Goal: Task Accomplishment & Management: Manage account settings

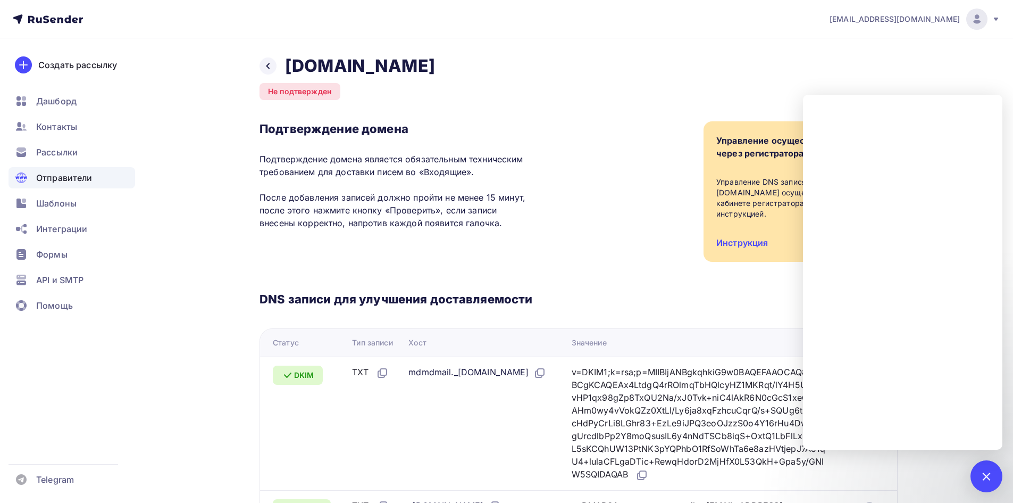
scroll to position [96, 0]
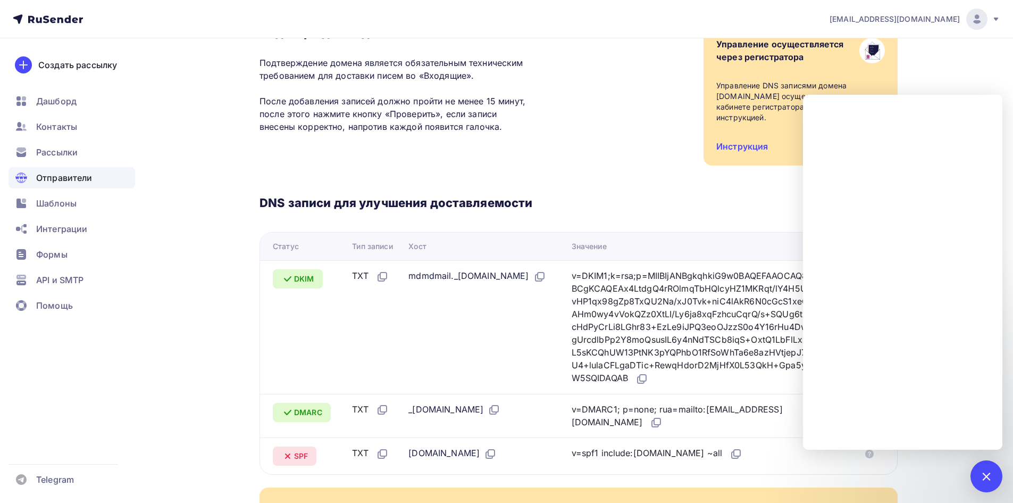
click at [953, 70] on div "[EMAIL_ADDRESS][DOMAIN_NAME] Аккаунт Тарифы Выйти Создать рассылку [GEOGRAPHIC_…" at bounding box center [506, 283] width 1013 height 759
click at [994, 479] on div at bounding box center [987, 476] width 32 height 32
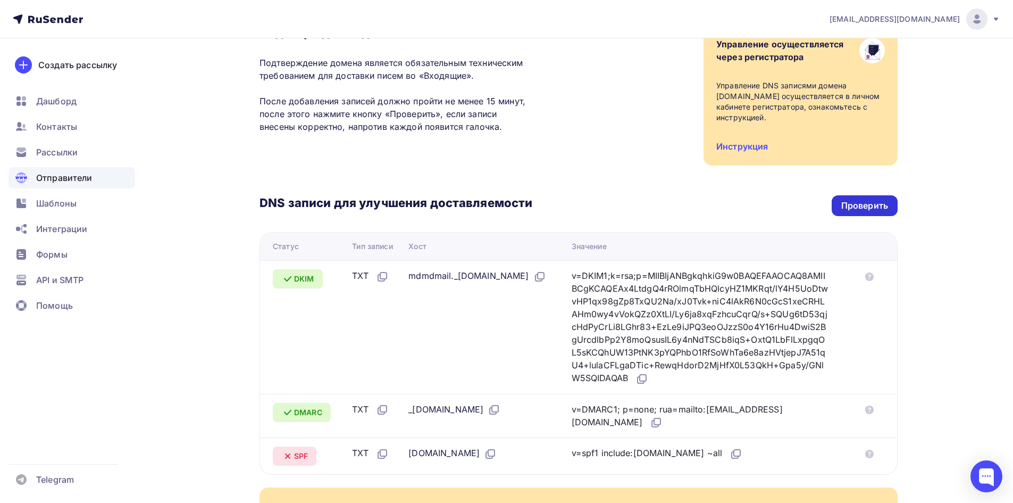
click at [884, 200] on div "Проверить" at bounding box center [865, 206] width 47 height 12
click at [63, 275] on span "API и SMTP" at bounding box center [59, 279] width 47 height 13
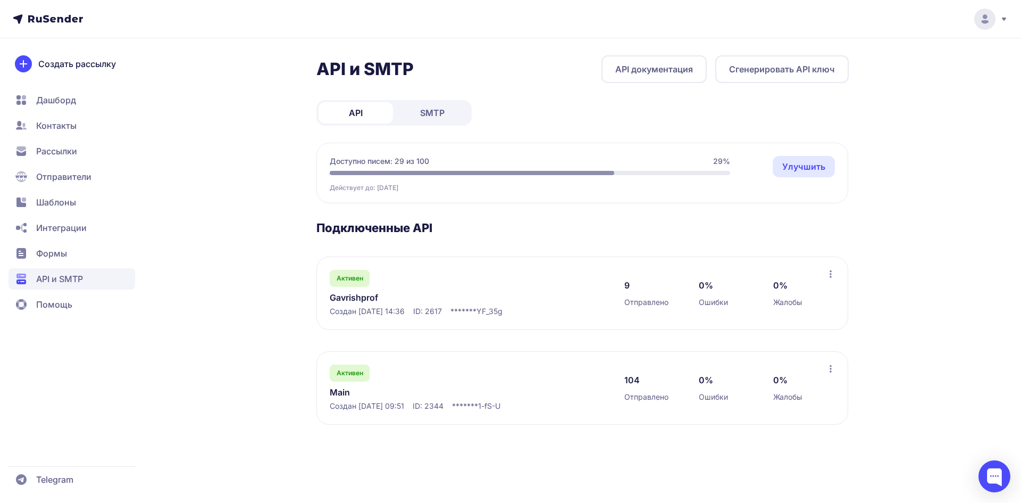
click at [830, 369] on icon at bounding box center [831, 368] width 2 height 7
click at [805, 389] on span "Переименовать" at bounding box center [788, 392] width 68 height 13
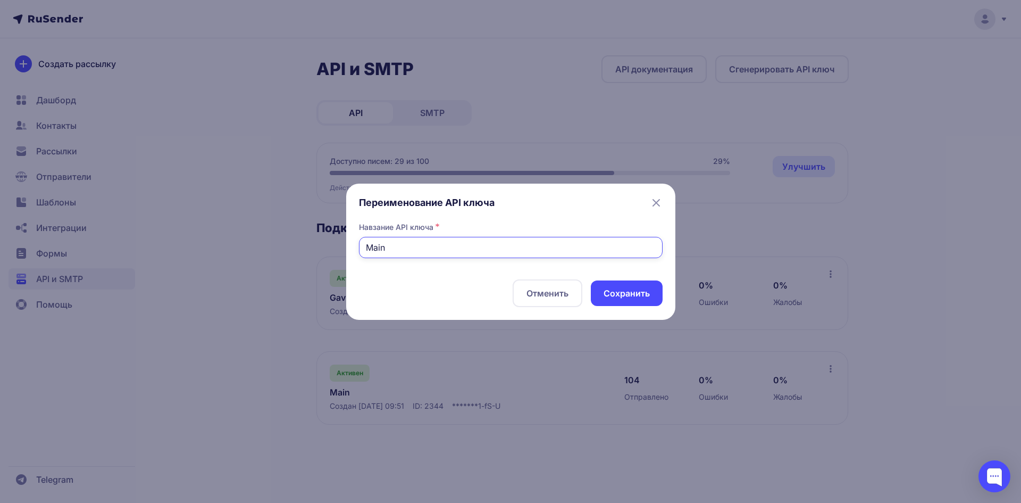
click at [403, 249] on input "Main" at bounding box center [511, 247] width 304 height 21
click at [403, 247] on input "Gavrish.shop" at bounding box center [511, 247] width 304 height 21
type input "Gavrishshop"
click at [621, 295] on button "Cохранить" at bounding box center [627, 293] width 72 height 26
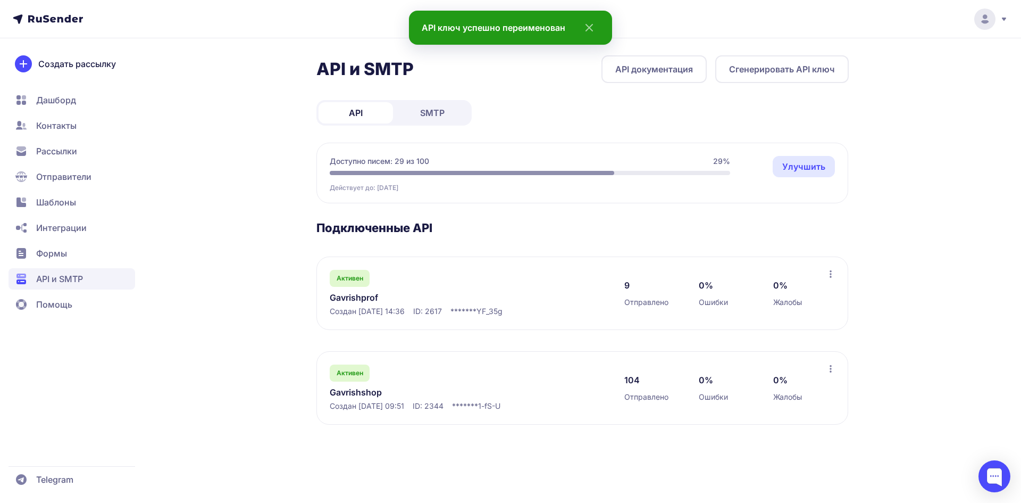
click at [789, 73] on button "Сгенерировать API ключ" at bounding box center [783, 69] width 134 height 28
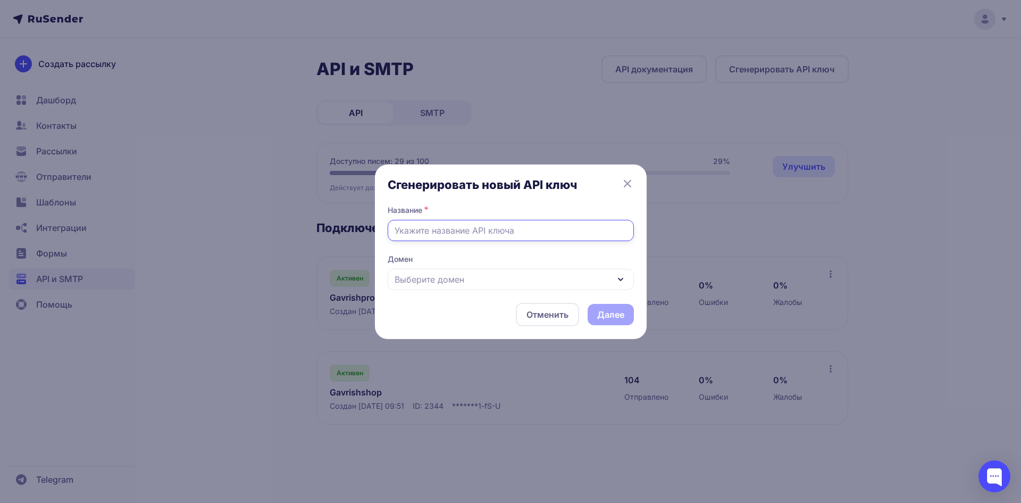
click at [494, 228] on input "text" at bounding box center [511, 230] width 246 height 21
type input "Gavrish"
click at [452, 287] on div "Выберите домен" at bounding box center [511, 279] width 246 height 21
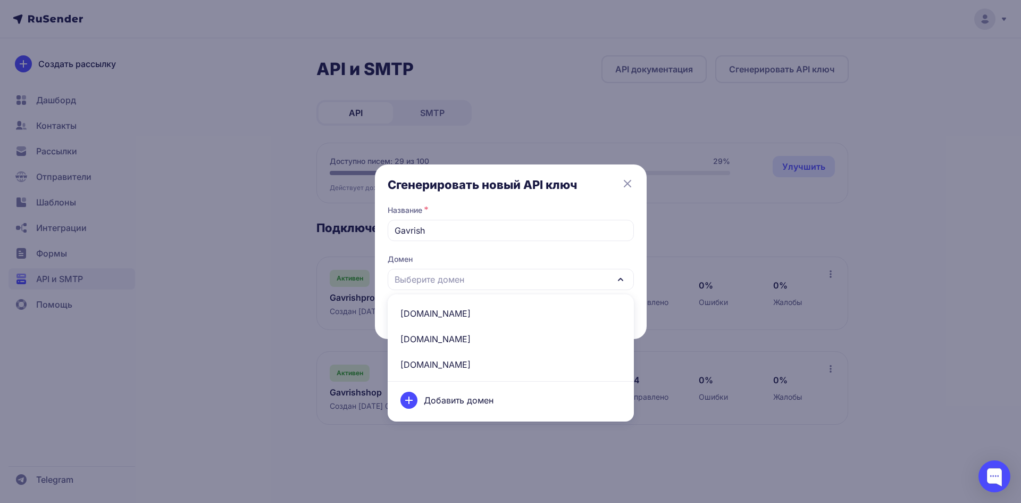
click at [446, 308] on span "gavrish.ru" at bounding box center [511, 314] width 234 height 26
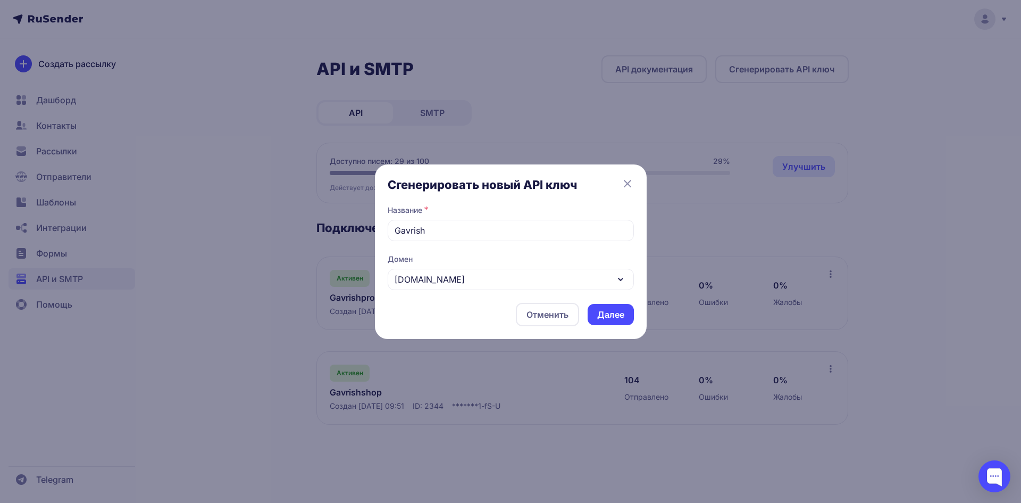
click at [619, 318] on button "Далее" at bounding box center [611, 314] width 46 height 21
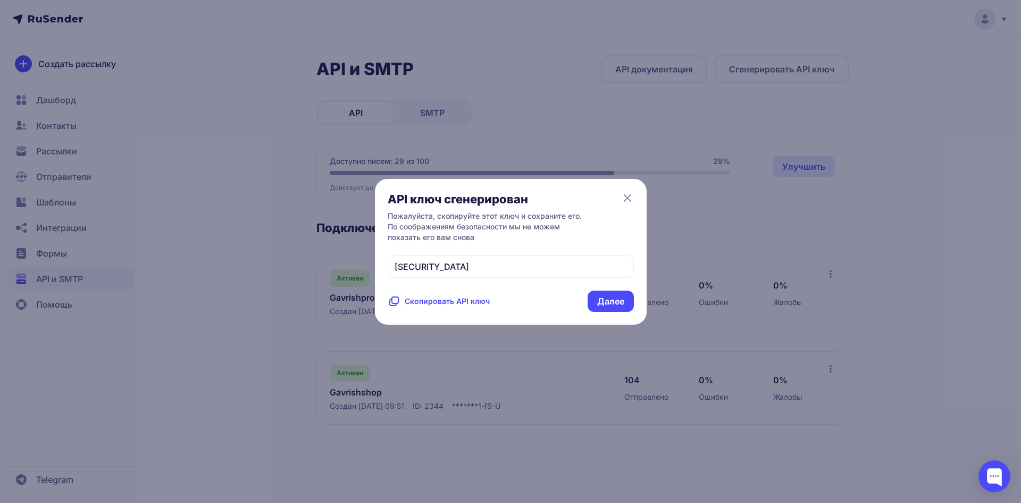
click at [460, 306] on span "Скопировать API ключ" at bounding box center [447, 301] width 85 height 11
click at [610, 312] on button "Далее" at bounding box center [611, 300] width 46 height 21
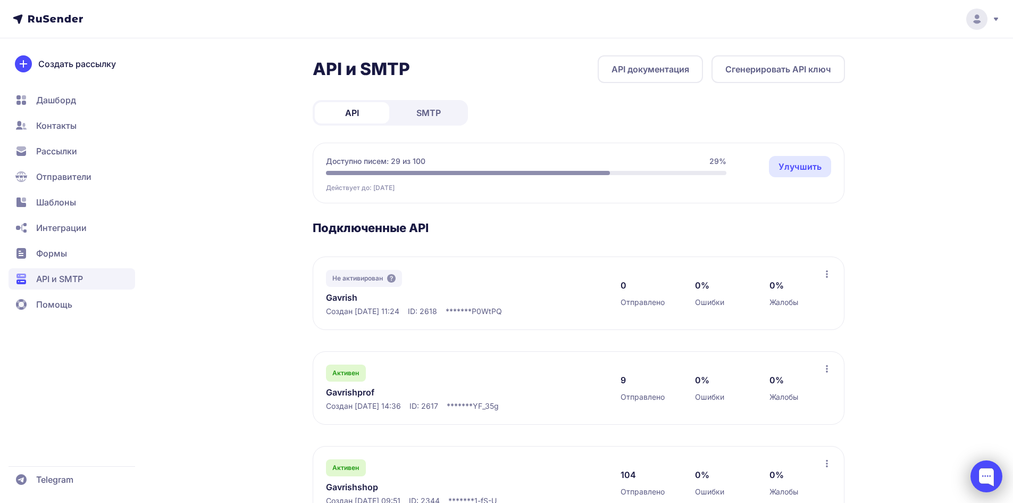
click at [986, 473] on div at bounding box center [987, 476] width 32 height 32
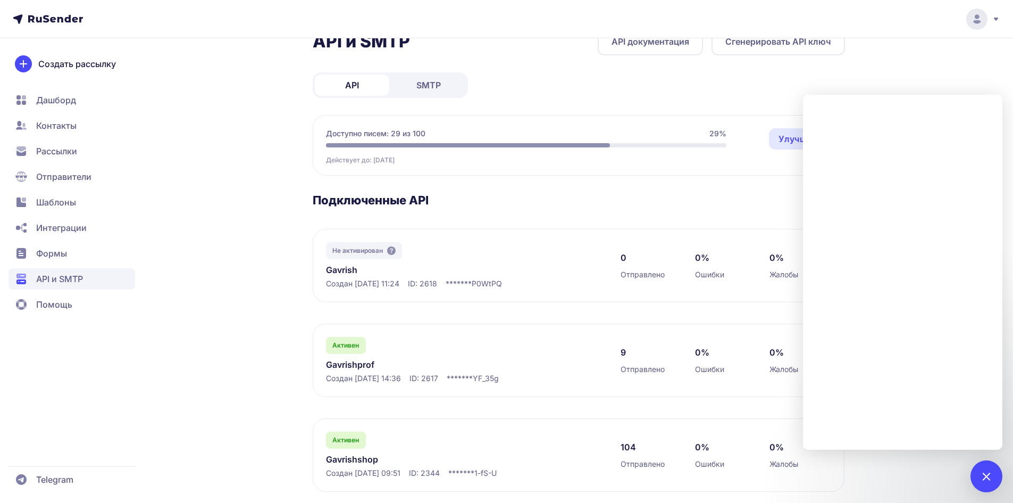
scroll to position [42, 0]
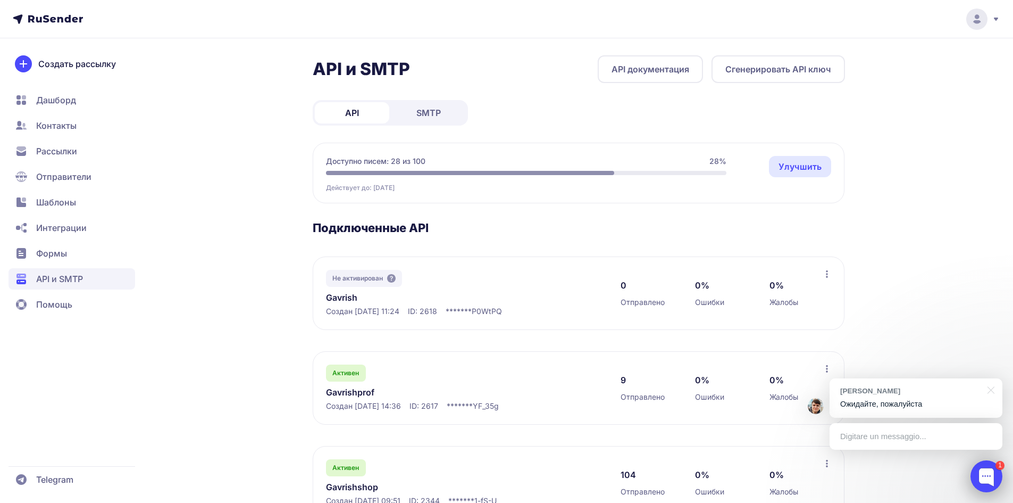
click at [977, 473] on div at bounding box center [987, 476] width 32 height 32
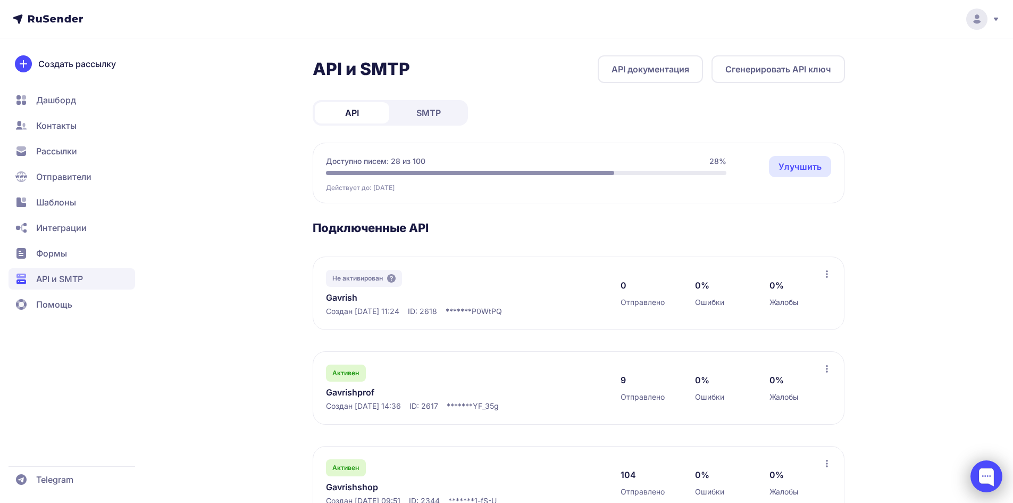
click at [977, 473] on div at bounding box center [987, 476] width 32 height 32
click at [992, 483] on div at bounding box center [987, 476] width 32 height 32
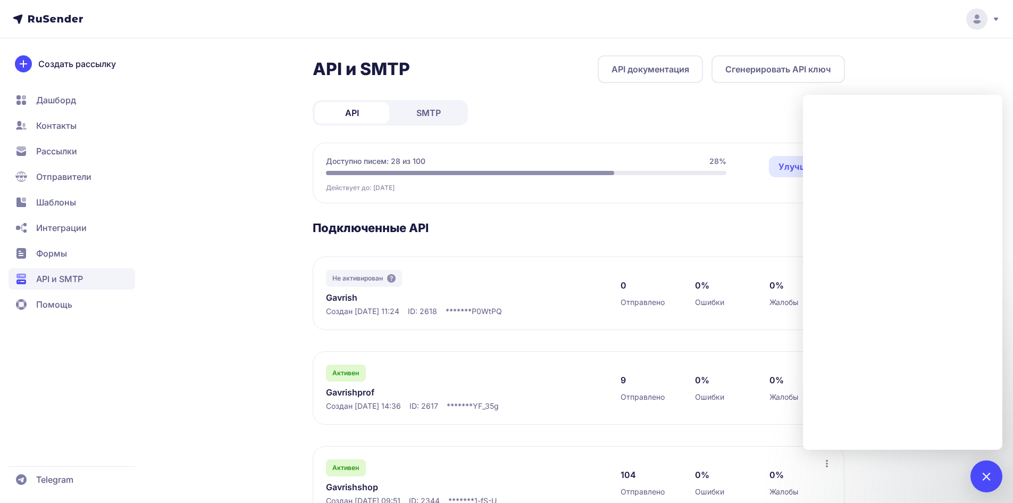
click at [349, 392] on link "Gavrishprof" at bounding box center [435, 392] width 218 height 13
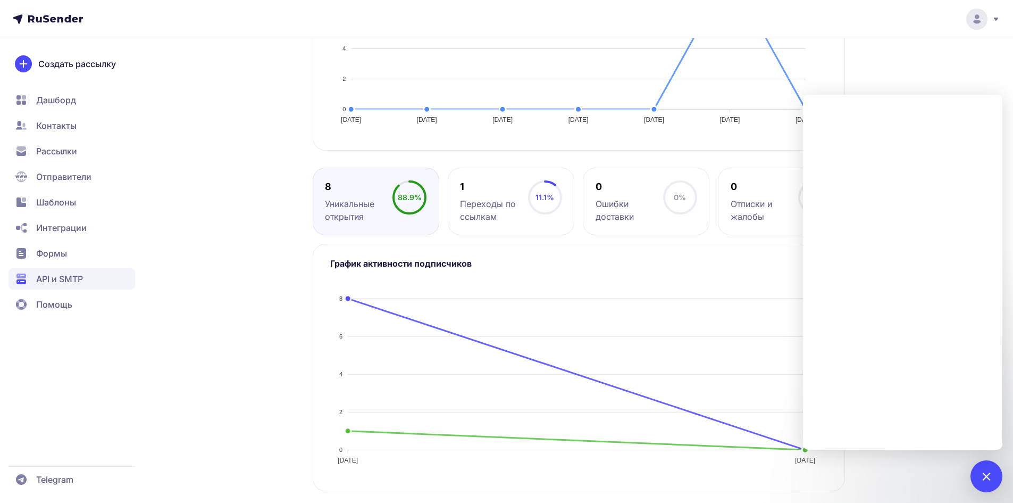
scroll to position [323, 0]
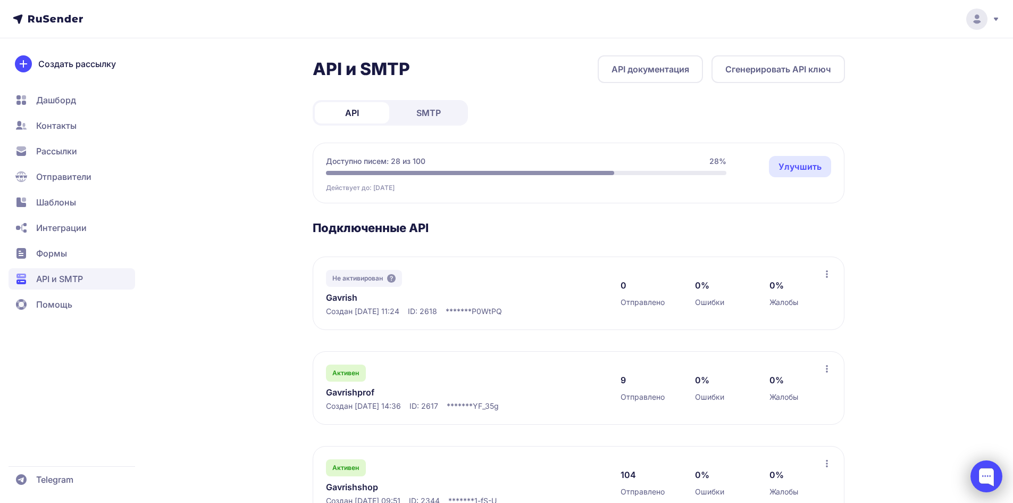
click at [977, 473] on div at bounding box center [987, 476] width 32 height 32
click at [991, 485] on div at bounding box center [987, 476] width 32 height 32
click at [987, 478] on div at bounding box center [987, 476] width 32 height 32
click at [980, 480] on div at bounding box center [987, 476] width 32 height 32
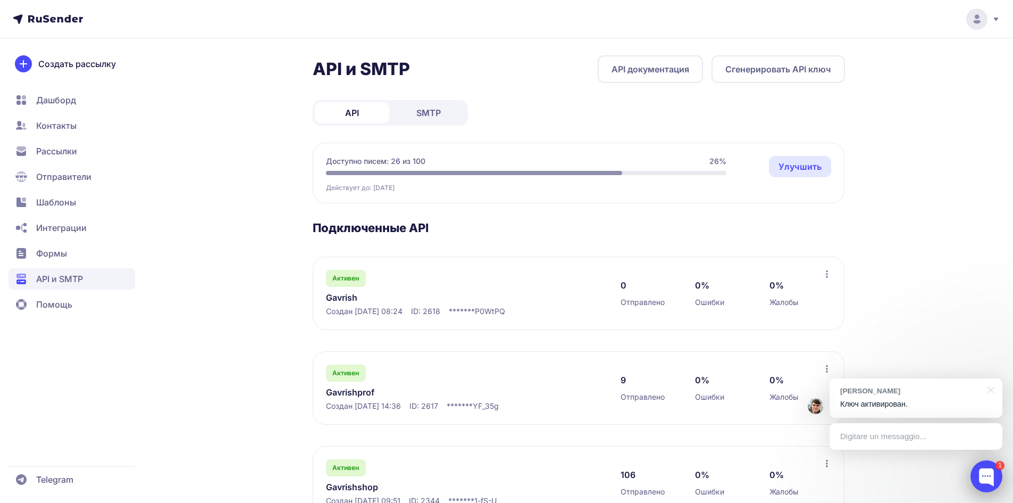
click at [984, 478] on div at bounding box center [987, 476] width 32 height 32
